Goal: Find specific page/section: Find specific page/section

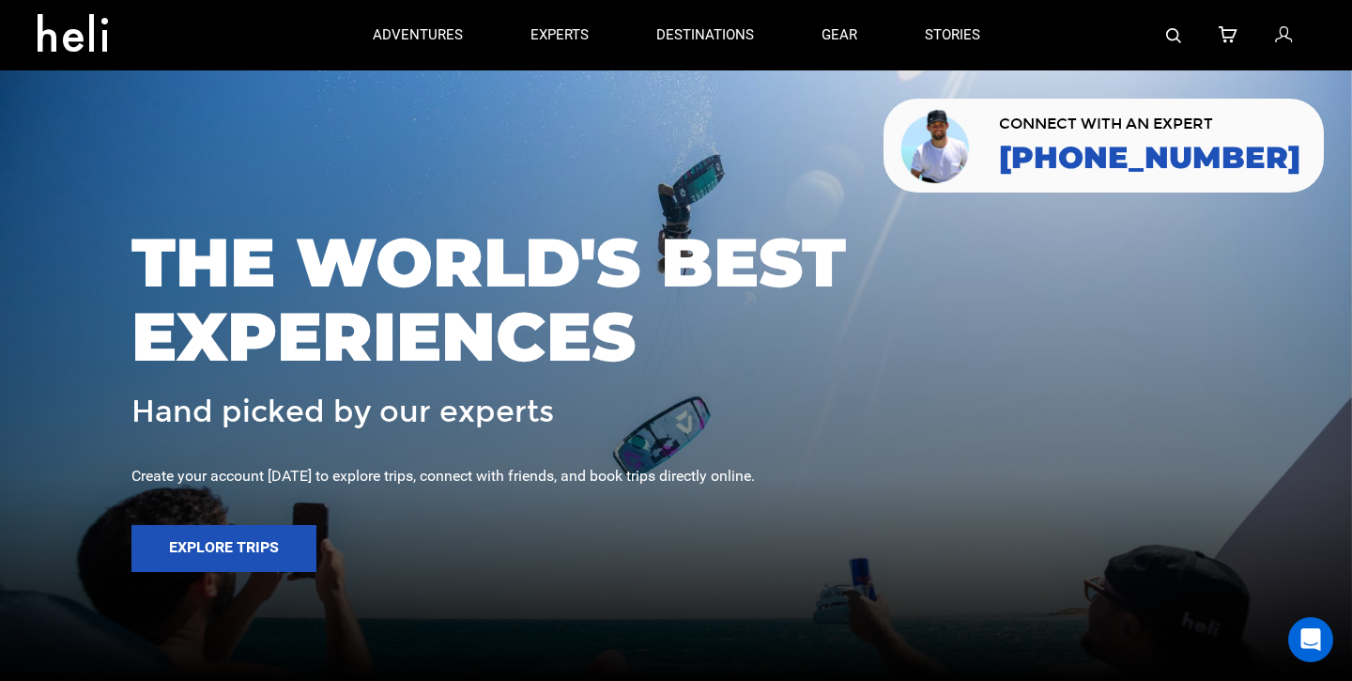
click at [1164, 37] on div at bounding box center [1164, 35] width 301 height 70
click at [1168, 37] on img at bounding box center [1173, 35] width 15 height 15
click at [1173, 34] on img at bounding box center [1173, 35] width 15 height 15
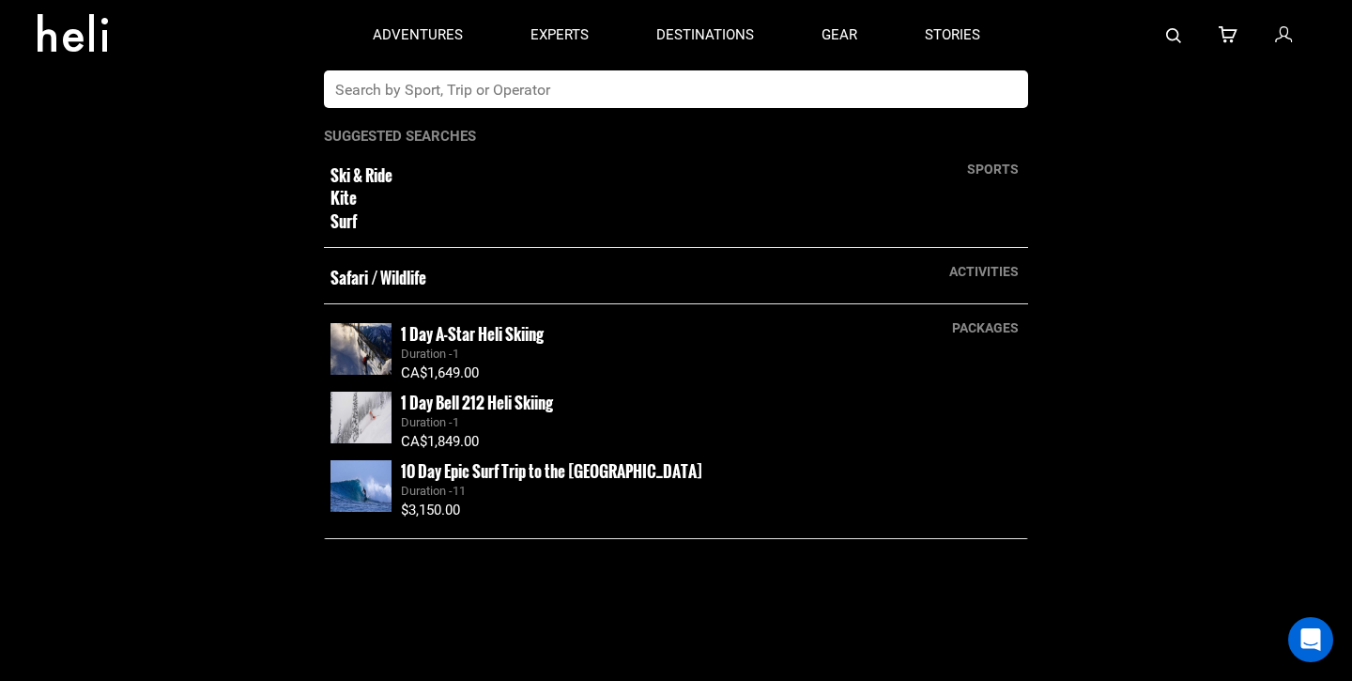
click at [887, 96] on input "text" at bounding box center [657, 89] width 666 height 38
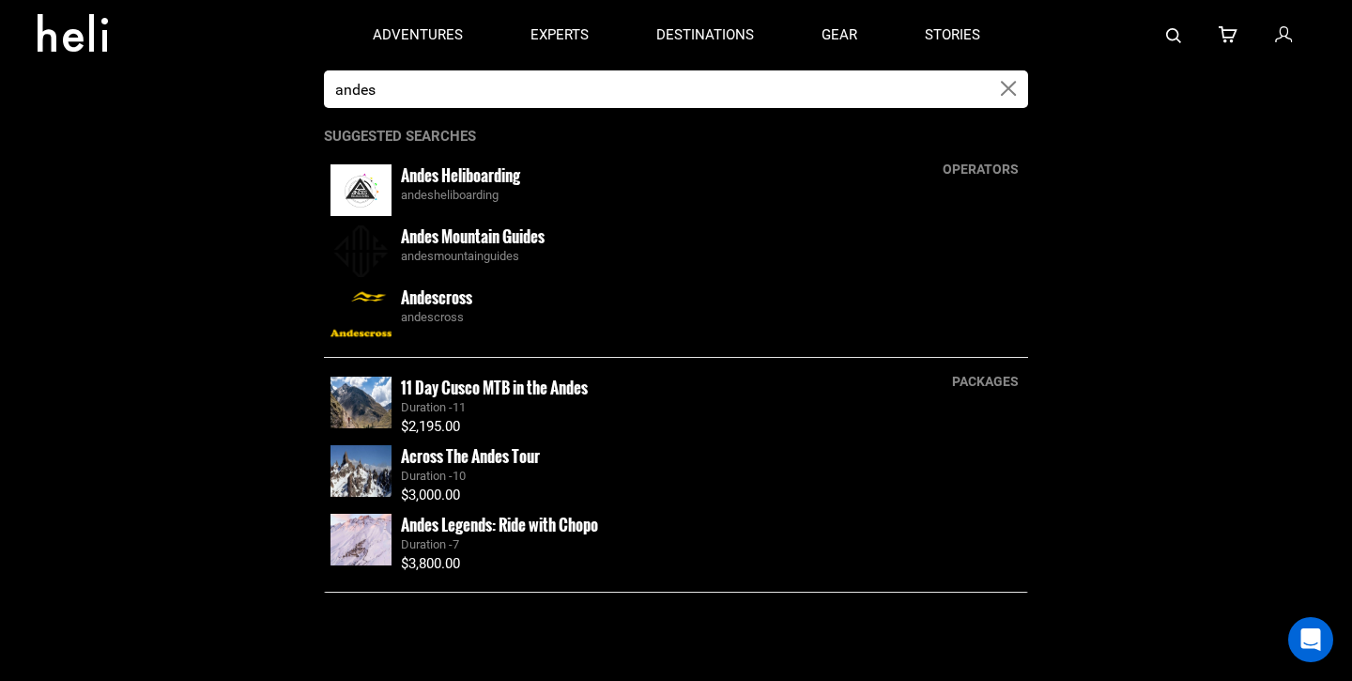
type input "andes"
click at [455, 174] on small "Andes Heliboarding" at bounding box center [460, 174] width 119 height 23
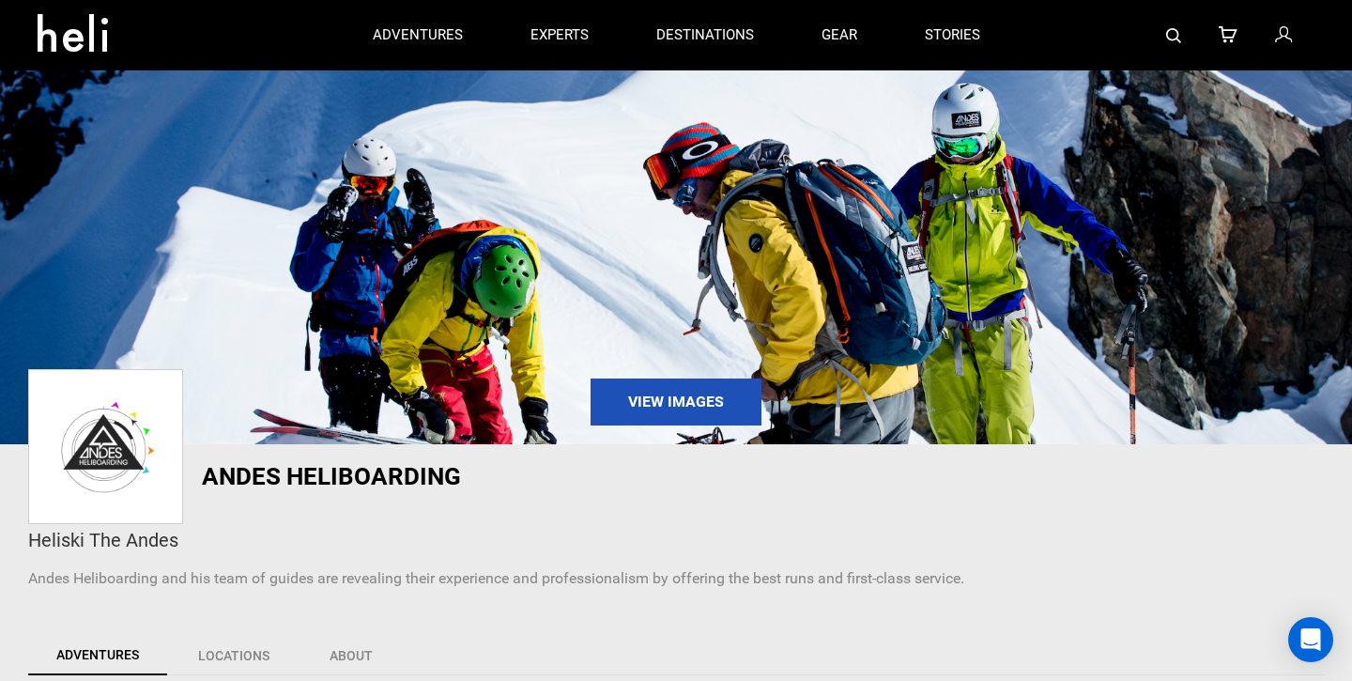
click at [1173, 40] on img at bounding box center [1173, 35] width 15 height 15
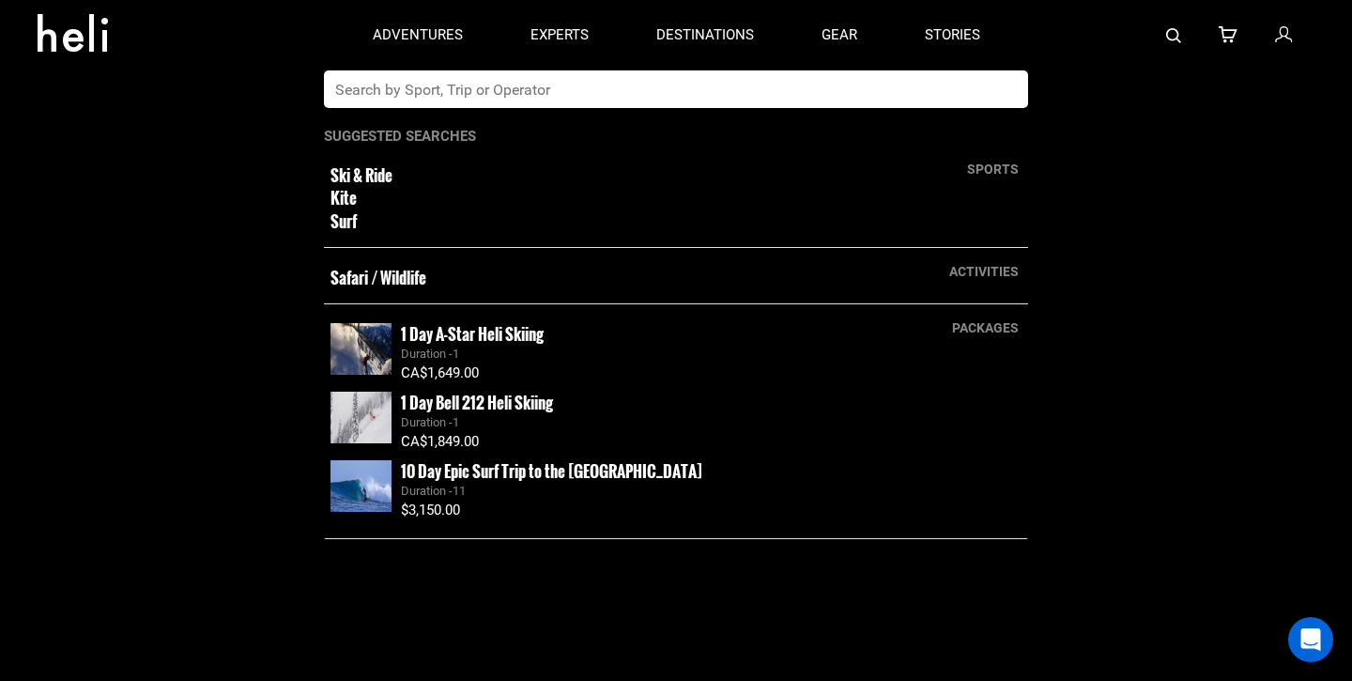
click at [693, 87] on input "text" at bounding box center [657, 89] width 666 height 38
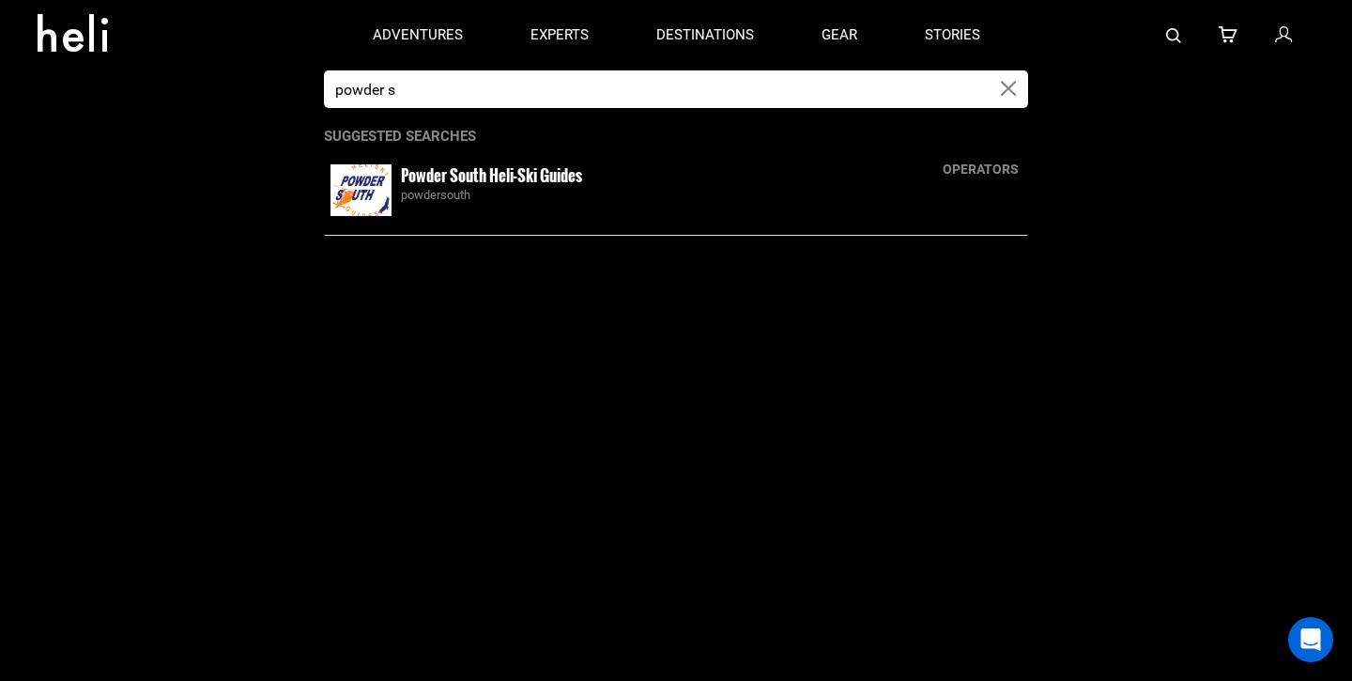
type input "powder s"
click at [487, 187] on div "powdersouth" at bounding box center [711, 196] width 621 height 18
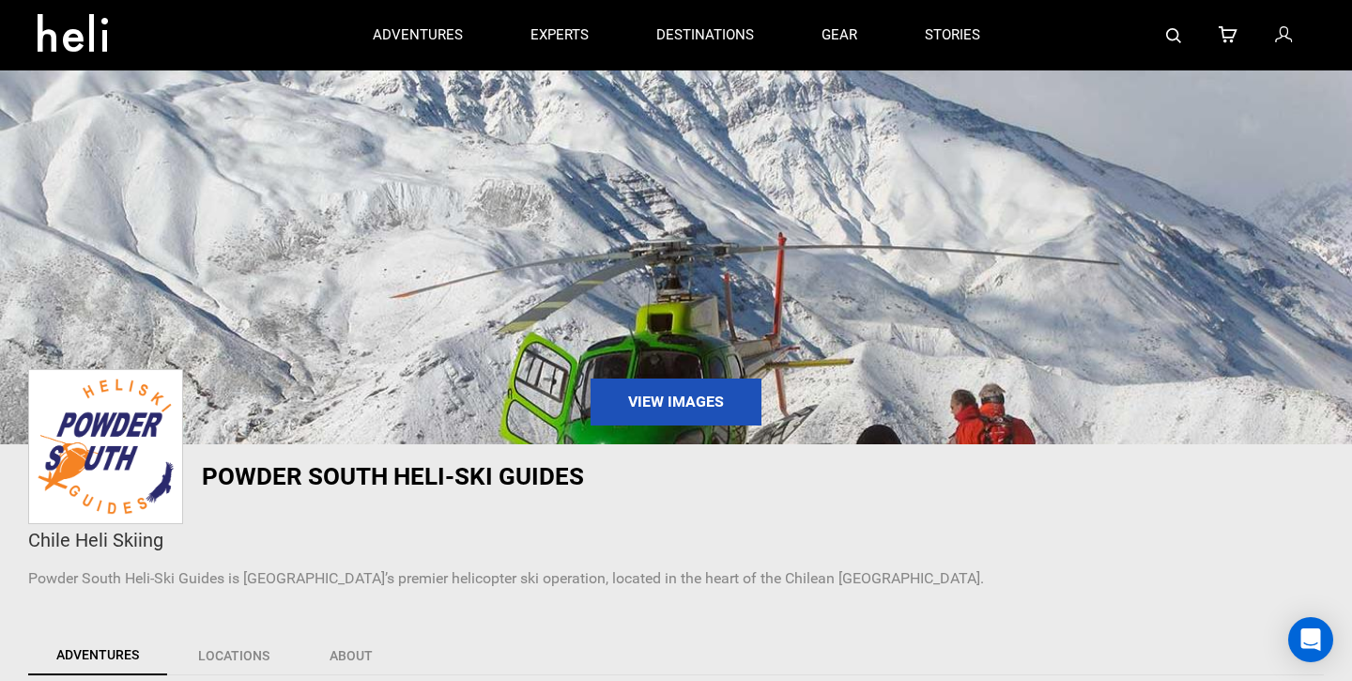
click at [1179, 33] on img at bounding box center [1173, 35] width 15 height 15
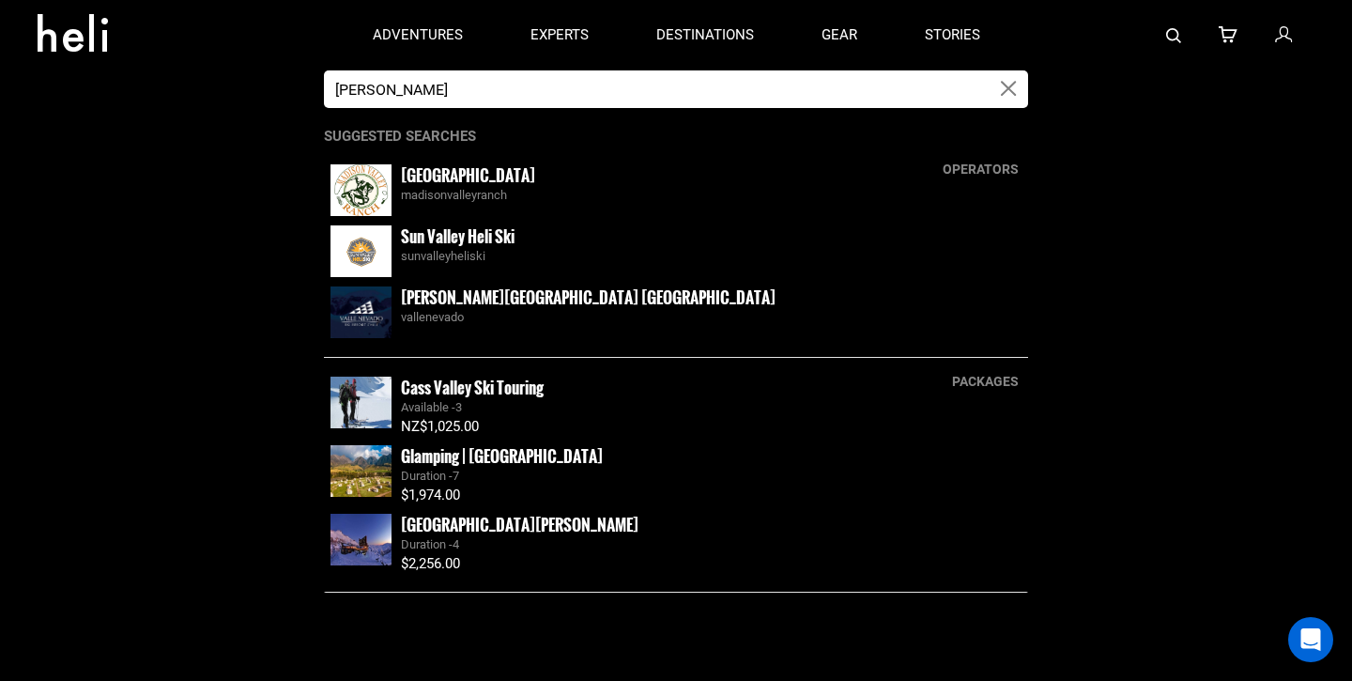
type input "[PERSON_NAME]"
click at [492, 300] on small "[PERSON_NAME][GEOGRAPHIC_DATA] [GEOGRAPHIC_DATA]" at bounding box center [588, 296] width 375 height 23
